Goal: Task Accomplishment & Management: Manage account settings

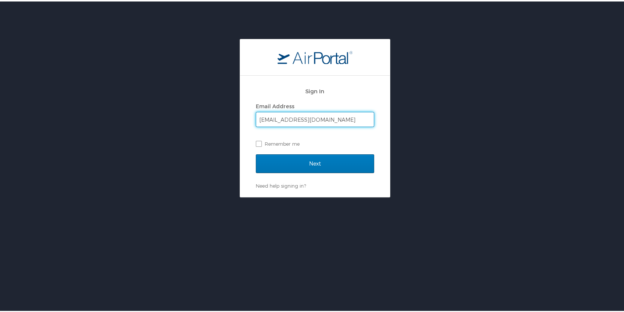
type input "[EMAIL_ADDRESS][DOMAIN_NAME]"
click at [256, 153] on input "Next" at bounding box center [315, 162] width 118 height 19
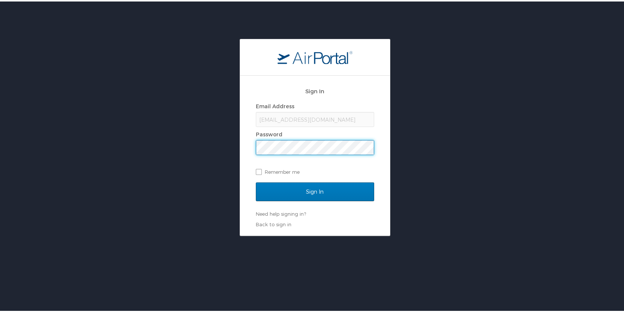
click at [256, 181] on input "Sign In" at bounding box center [315, 190] width 118 height 19
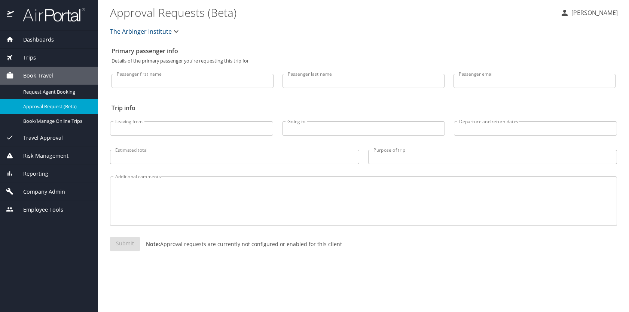
click at [33, 167] on div "Reporting" at bounding box center [49, 173] width 98 height 18
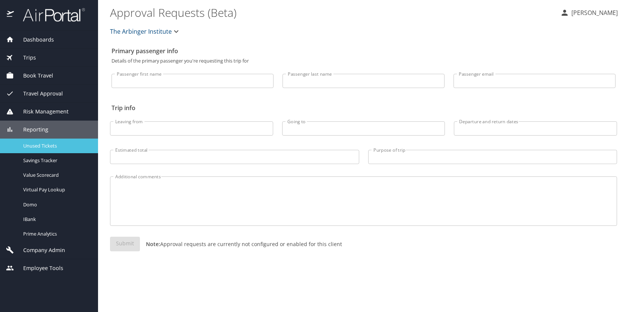
click at [37, 149] on span "Unused Tickets" at bounding box center [56, 145] width 66 height 7
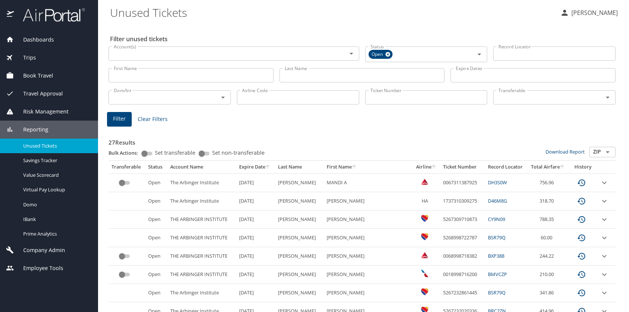
click at [144, 153] on input "Set transferable" at bounding box center [144, 153] width 27 height 9
checkbox input "true"
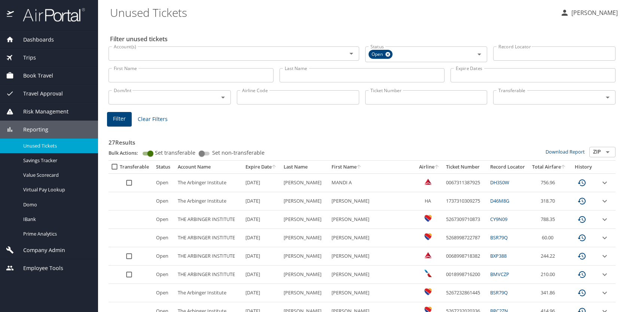
click at [277, 167] on icon "sort" at bounding box center [274, 167] width 6 height 6
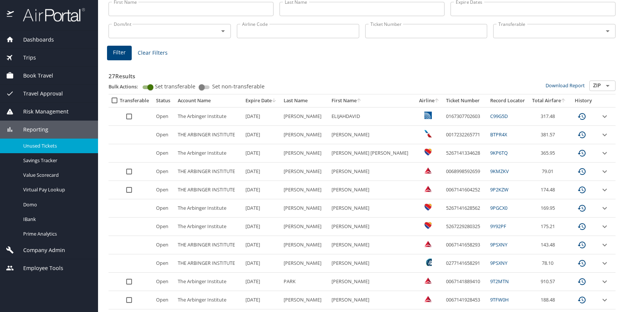
scroll to position [67, 0]
click at [133, 189] on input "select all approval requests" at bounding box center [129, 189] width 14 height 14
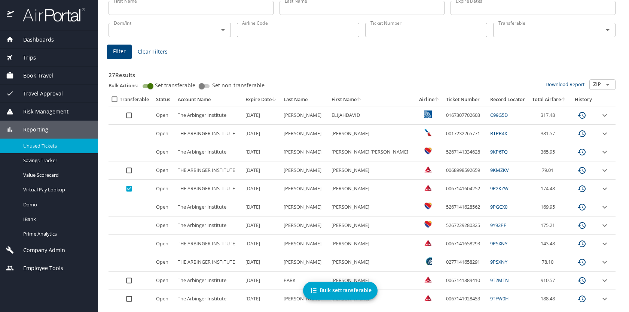
click at [130, 170] on input "select all approval requests" at bounding box center [129, 170] width 14 height 14
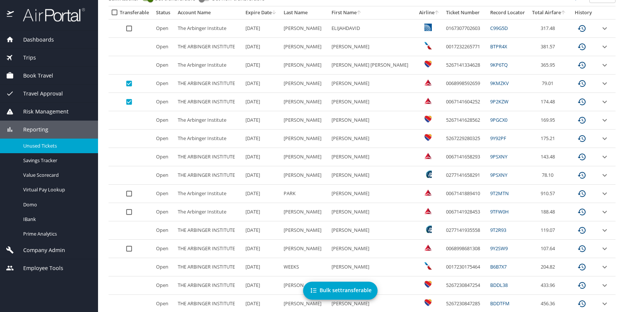
scroll to position [141, 0]
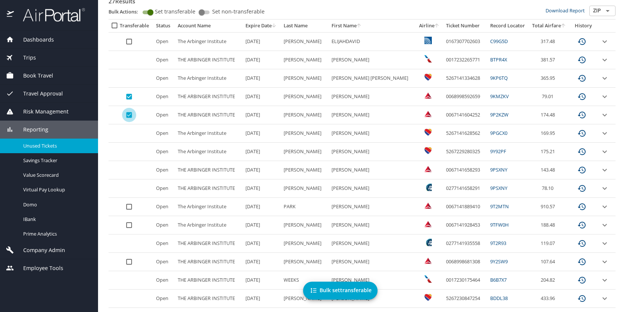
click at [132, 115] on input "select all approval requests" at bounding box center [129, 115] width 14 height 14
click at [132, 99] on input "select all approval requests" at bounding box center [129, 96] width 14 height 14
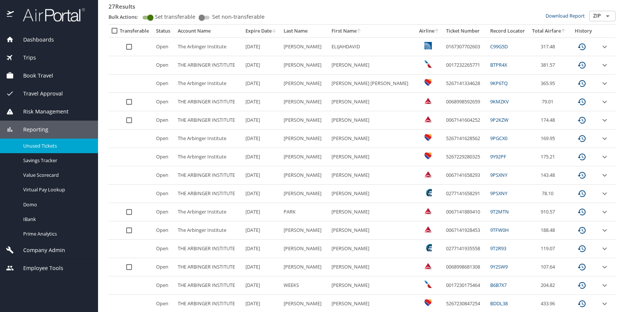
scroll to position [134, 0]
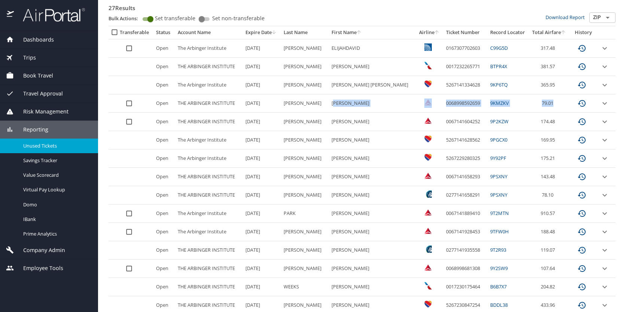
drag, startPoint x: 332, startPoint y: 103, endPoint x: 553, endPoint y: 104, distance: 221.6
click at [553, 104] on tr "Open THE ARBINGER INSTITUTE 11/14/2025 SMITH SONSEENAHRAY HAMBRICK 006899859265…" at bounding box center [362, 103] width 507 height 18
click at [315, 110] on td "SMITH" at bounding box center [305, 103] width 48 height 18
click at [289, 102] on td "SMITH" at bounding box center [305, 103] width 48 height 18
drag, startPoint x: 290, startPoint y: 103, endPoint x: 559, endPoint y: 102, distance: 269.5
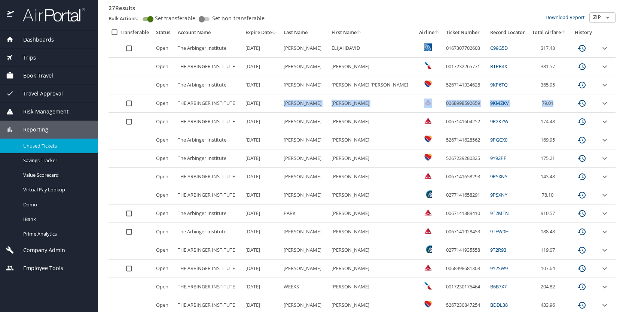
click at [559, 102] on tr "Open THE ARBINGER INSTITUTE 11/14/2025 SMITH SONSEENAHRAY HAMBRICK 006899859265…" at bounding box center [362, 103] width 507 height 18
copy tr "SMITH SONSEENAHRAY HAMBRICK 0068998592659 9KMZKV 79.01"
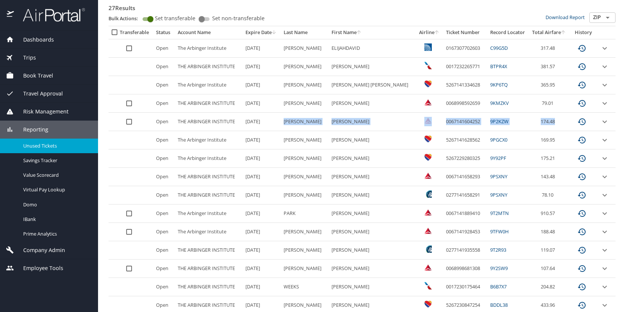
drag, startPoint x: 291, startPoint y: 122, endPoint x: 553, endPoint y: 121, distance: 261.7
click at [553, 121] on tr "Open THE ARBINGER INSTITUTE 11/25/2025 REED SYLVEN BRADY 0067141604252 9P2KZW 1…" at bounding box center [362, 122] width 507 height 18
copy tr "REED SYLVEN BRADY 0067141604252 9P2KZW 174.48"
click at [320, 232] on td "GARCIA" at bounding box center [305, 232] width 48 height 18
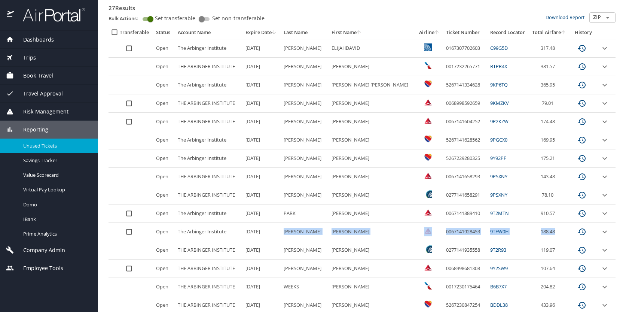
drag, startPoint x: 289, startPoint y: 231, endPoint x: 572, endPoint y: 229, distance: 283.4
click at [572, 229] on tr "Open The Arbinger Institute 12/10/2025 GARCIA MARIO RAFAEL 0067141928453 9TFW0H…" at bounding box center [362, 232] width 507 height 18
copy tr "GARCIA MARIO RAFAEL 0067141928453 9TFW0H 188.48"
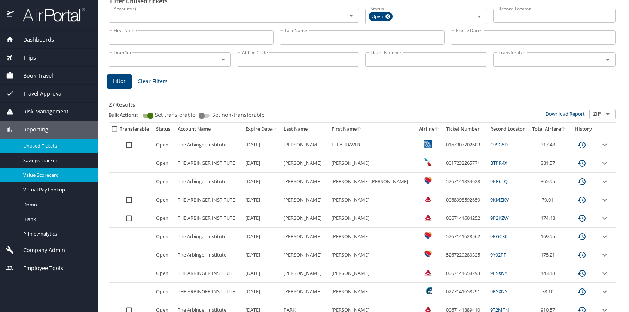
scroll to position [0, 0]
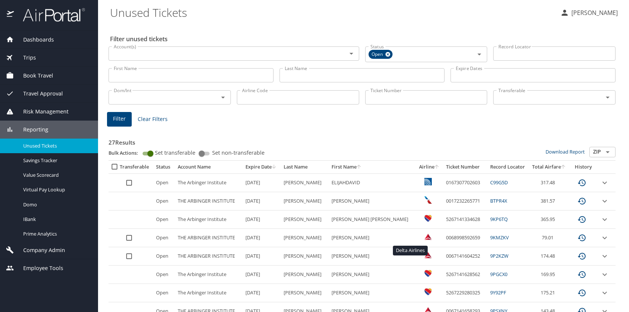
click at [425, 238] on img "custom pagination table" at bounding box center [428, 236] width 7 height 7
click at [425, 237] on img "custom pagination table" at bounding box center [428, 236] width 7 height 7
click at [317, 97] on input "Airline Code" at bounding box center [298, 97] width 122 height 14
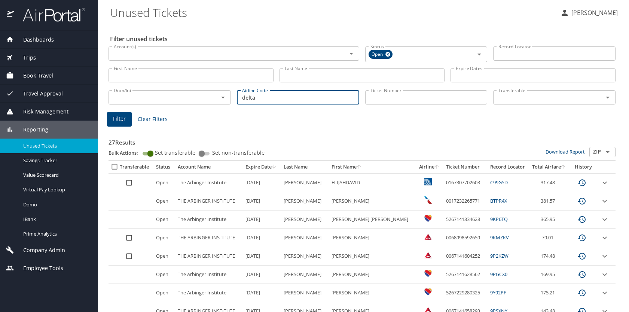
click at [126, 124] on button "Filter" at bounding box center [119, 119] width 25 height 15
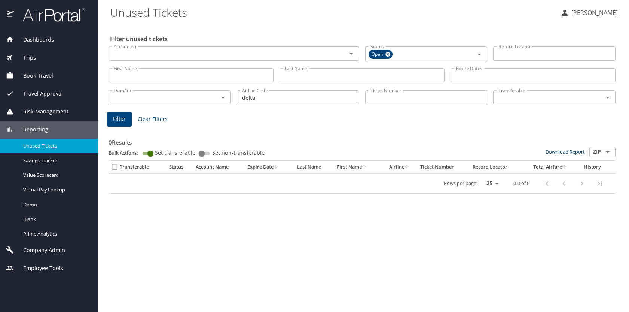
click at [264, 99] on input "delta" at bounding box center [298, 97] width 122 height 14
type input "dl"
click at [118, 118] on span "Filter" at bounding box center [119, 118] width 13 height 9
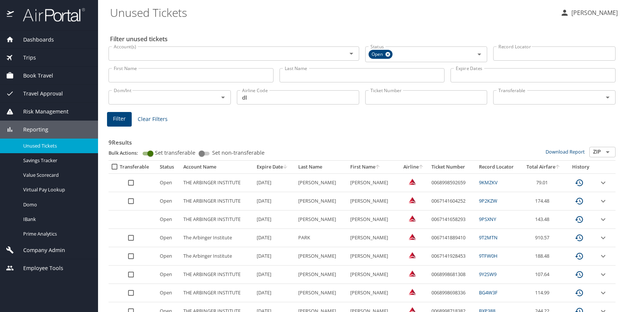
click at [209, 208] on INSTITUTE "THE ARBINGER INSTITUTE" at bounding box center [216, 201] width 73 height 18
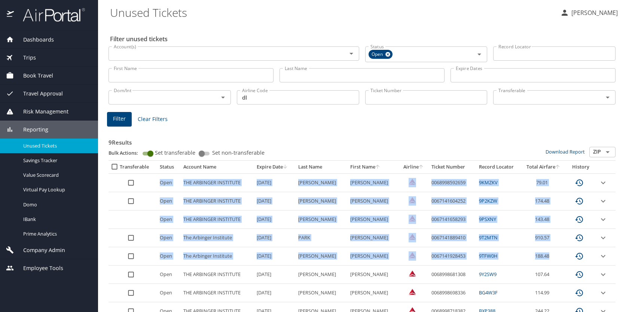
drag, startPoint x: 158, startPoint y: 181, endPoint x: 582, endPoint y: 254, distance: 430.0
click at [582, 254] on tbody "Open THE ARBINGER INSTITUTE 11/14/2025 SMITH SONSEENAHRAY HAMBRICK 006899859265…" at bounding box center [362, 255] width 507 height 165
copy tbody "Open THE ARBINGER INSTITUTE 11/14/2025 SMITH SONSEENAHRAY HAMBRICK 006899859265…"
click at [172, 198] on td "Open" at bounding box center [169, 201] width 24 height 18
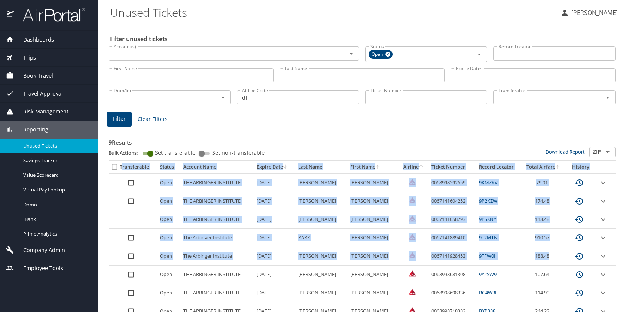
drag, startPoint x: 122, startPoint y: 166, endPoint x: 605, endPoint y: 263, distance: 492.5
click at [605, 263] on table "Transferable Status Account Name Expire Date Last Name First Name Airline Ticke…" at bounding box center [362, 260] width 507 height 198
copy table "ransferable Status Account Name Expire Date Last Name First Name Airline Ticket…"
click at [150, 152] on input "Set transferable" at bounding box center [150, 153] width 27 height 9
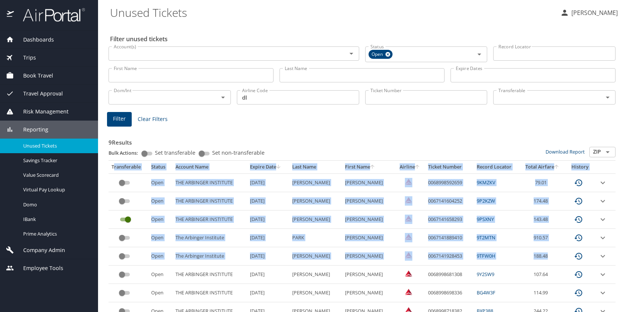
click at [146, 152] on input "Set transferable" at bounding box center [144, 153] width 27 height 9
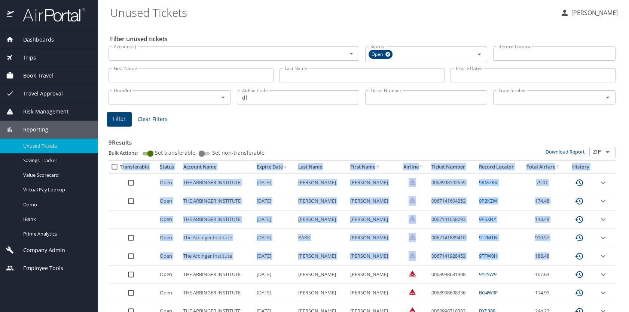
click at [154, 153] on input "Set transferable" at bounding box center [150, 153] width 27 height 9
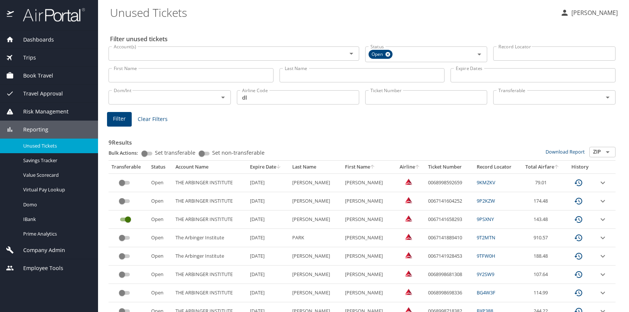
click at [182, 139] on h3 "9 Results" at bounding box center [362, 140] width 507 height 13
click at [146, 152] on input "Set transferable" at bounding box center [144, 153] width 27 height 9
checkbox input "true"
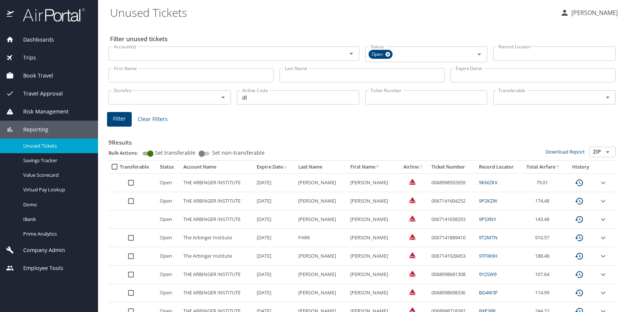
click at [130, 185] on input "select all approval requests" at bounding box center [131, 183] width 14 height 14
click at [355, 293] on span "Bulk set transferable" at bounding box center [340, 290] width 63 height 9
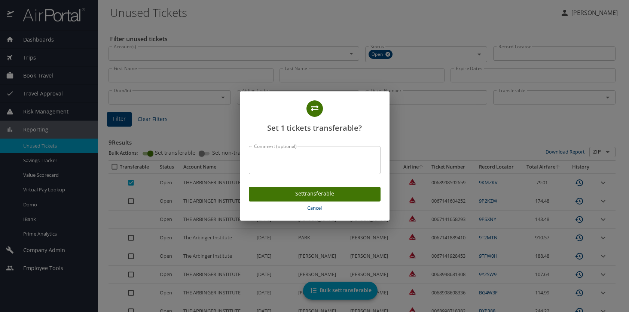
click at [317, 208] on span "Cancel" at bounding box center [315, 208] width 126 height 9
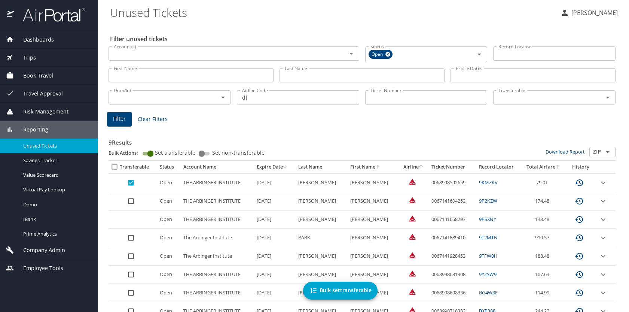
click at [130, 182] on input "select all approval requests" at bounding box center [131, 183] width 14 height 14
